Goal: Transaction & Acquisition: Purchase product/service

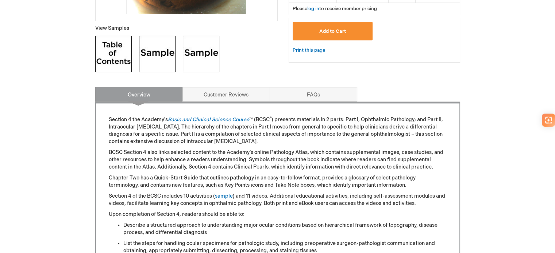
scroll to position [255, 0]
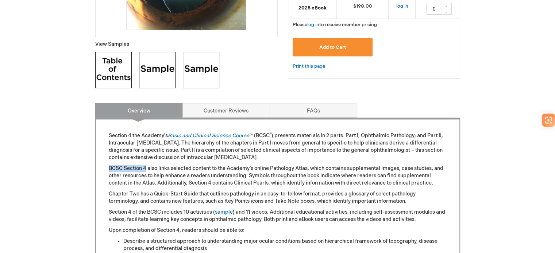
drag, startPoint x: 108, startPoint y: 166, endPoint x: 147, endPoint y: 170, distance: 39.2
copy p "BCSC Section 4"
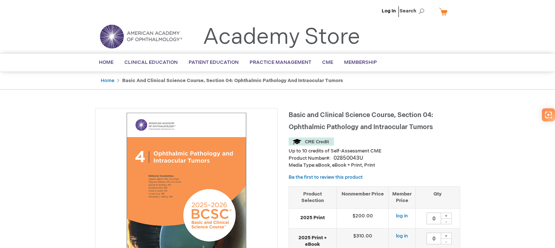
type input "0"
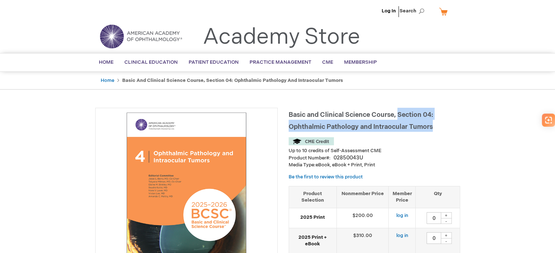
drag, startPoint x: 398, startPoint y: 114, endPoint x: 432, endPoint y: 127, distance: 35.8
click at [432, 127] on span "Basic and Clinical Science Course, Section 04: Ophthalmic Pathology and Intraoc…" at bounding box center [360, 121] width 144 height 20
copy span "Section 04: Ophthalmic Pathology and Intraocular Tumors"
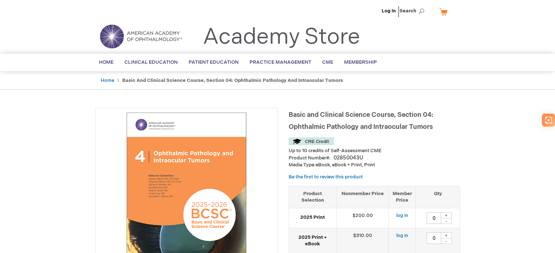
click at [511, 78] on div "Home Basic and Clinical Science Course, Section 04: Ophthalmic Pathology and In…" at bounding box center [277, 81] width 555 height 18
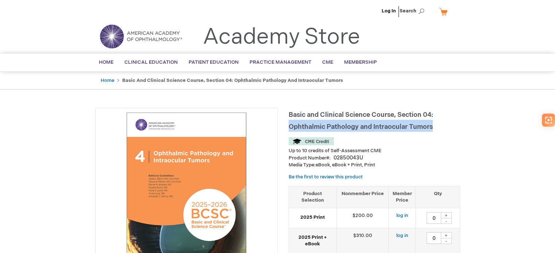
drag, startPoint x: 288, startPoint y: 125, endPoint x: 432, endPoint y: 129, distance: 144.1
click at [432, 129] on span "Basic and Clinical Science Course, Section 04: Ophthalmic Pathology and Intraoc…" at bounding box center [360, 121] width 144 height 20
copy span "Ophthalmic Pathology and Intraocular Tumors"
